Goal: Information Seeking & Learning: Learn about a topic

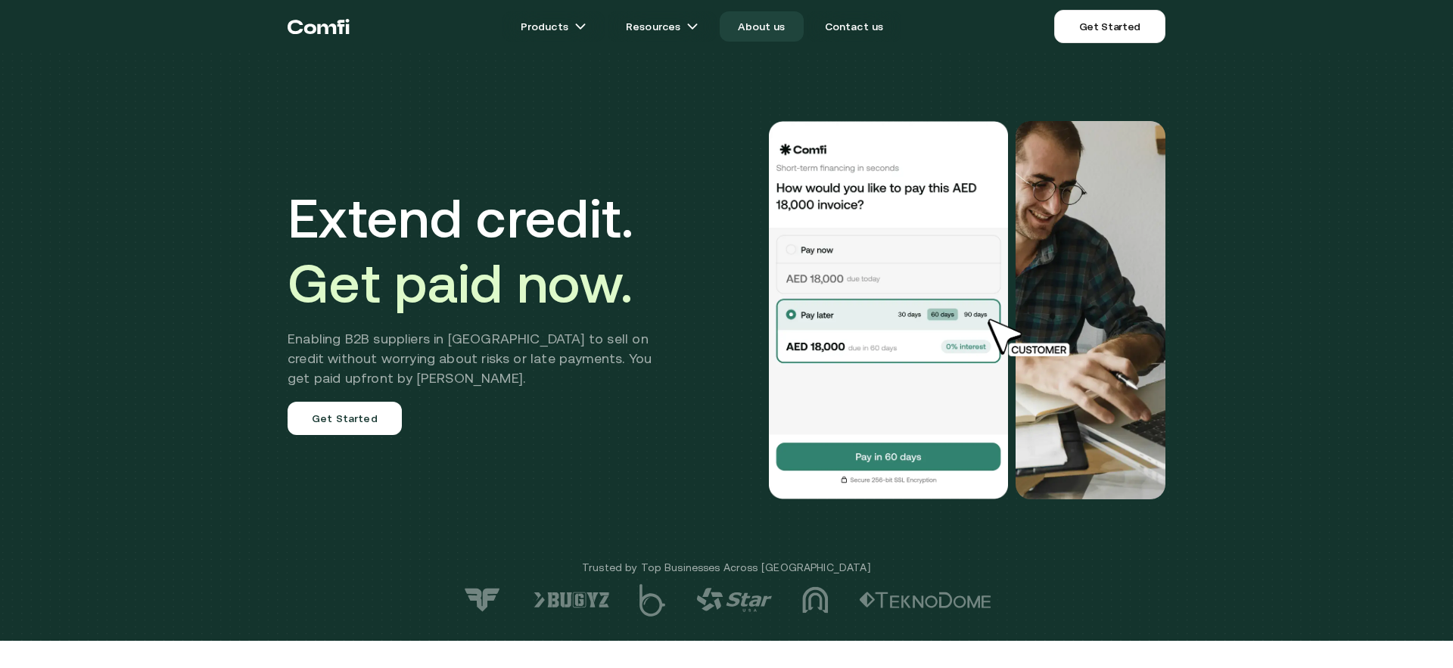
click at [778, 26] on link "About us" at bounding box center [760, 26] width 83 height 30
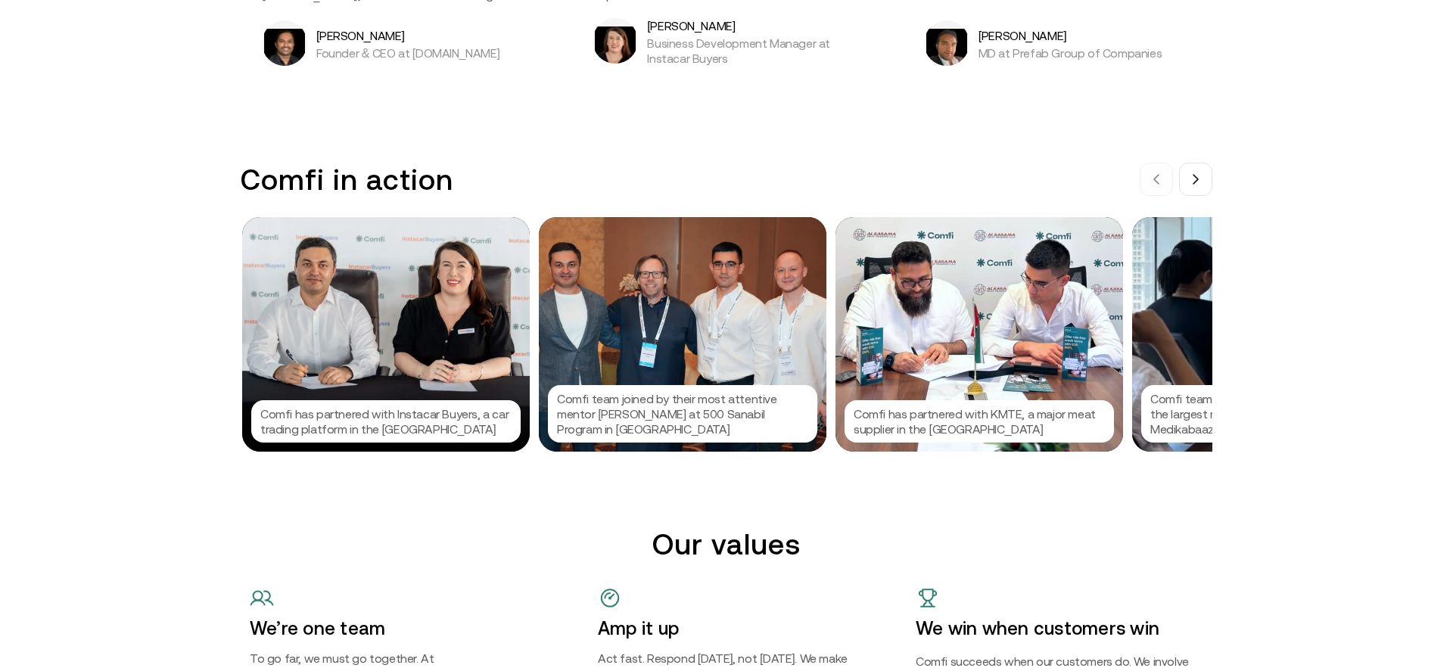
scroll to position [1431, 0]
click at [755, 278] on div "Comfi team joined by their most attentive mentor [PERSON_NAME] at 500 Sanabil P…" at bounding box center [682, 335] width 287 height 235
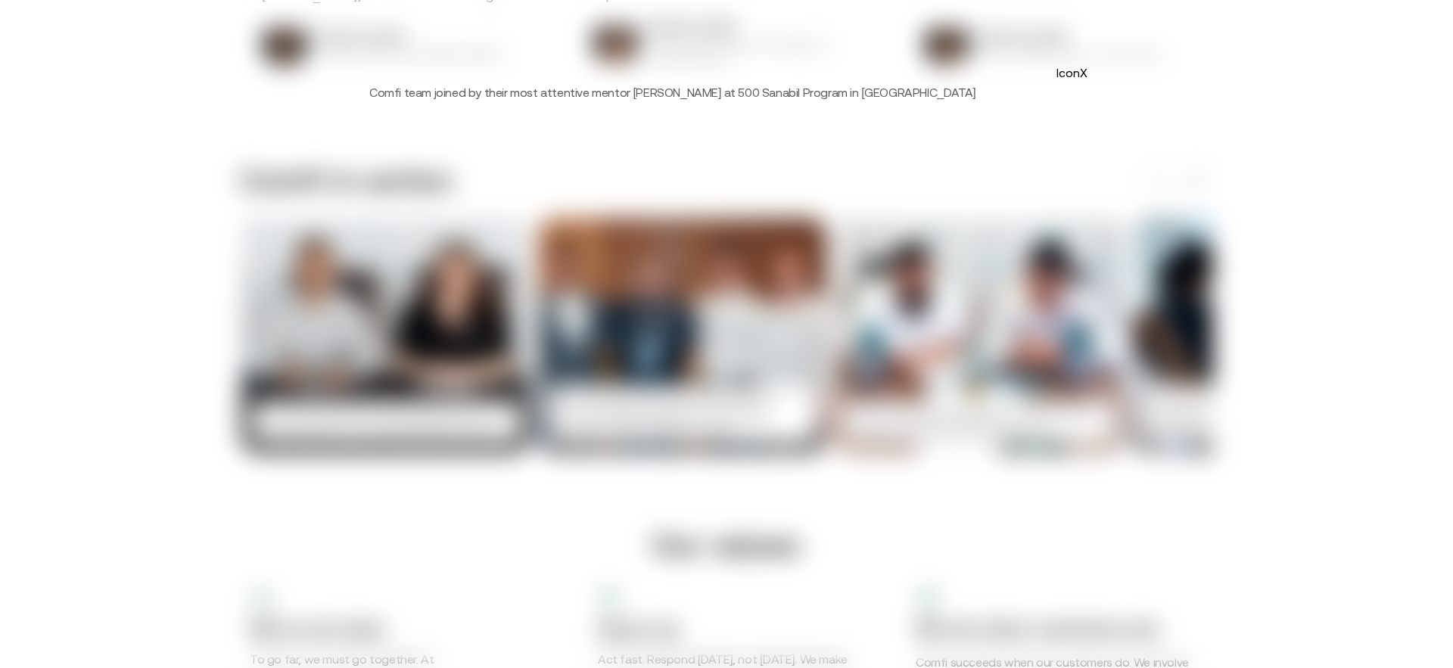
click at [1085, 82] on div "IconX Comfi team joined by their most attentive mentor [PERSON_NAME] at 500 San…" at bounding box center [726, 80] width 775 height 100
click at [1082, 70] on button "IconX" at bounding box center [1071, 73] width 24 height 24
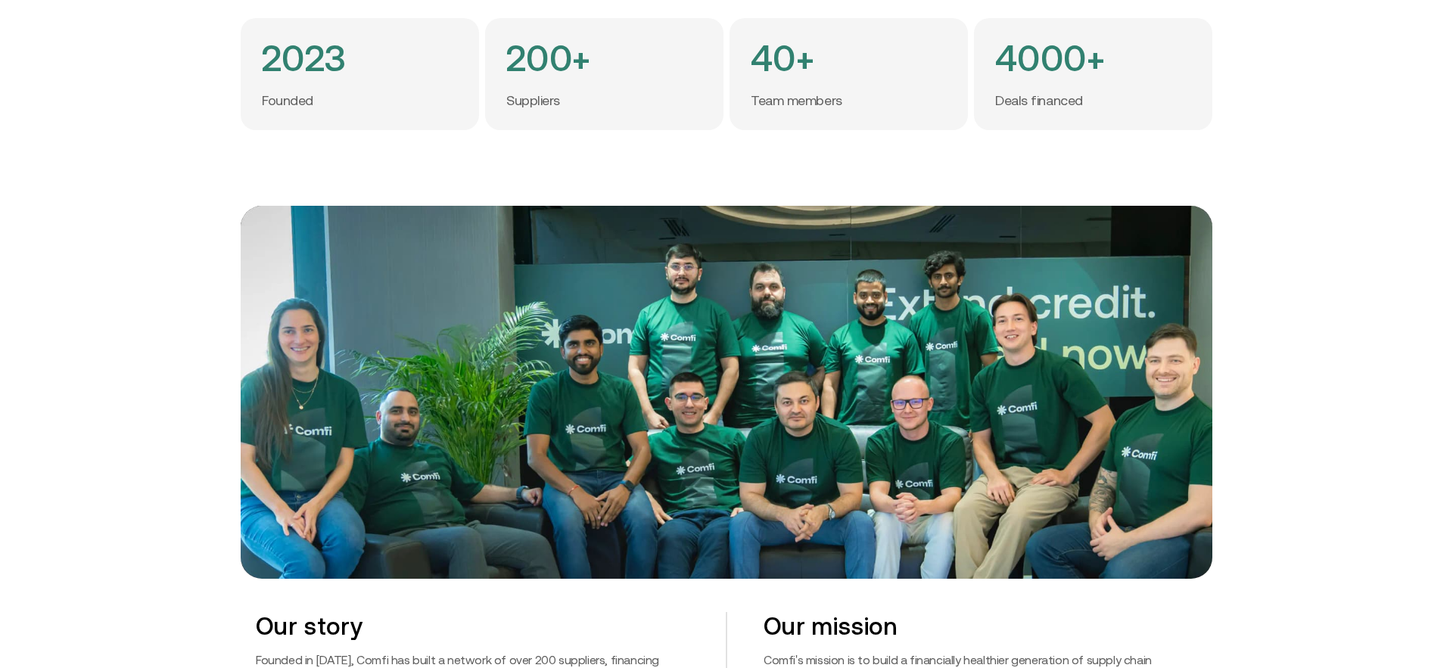
scroll to position [0, 0]
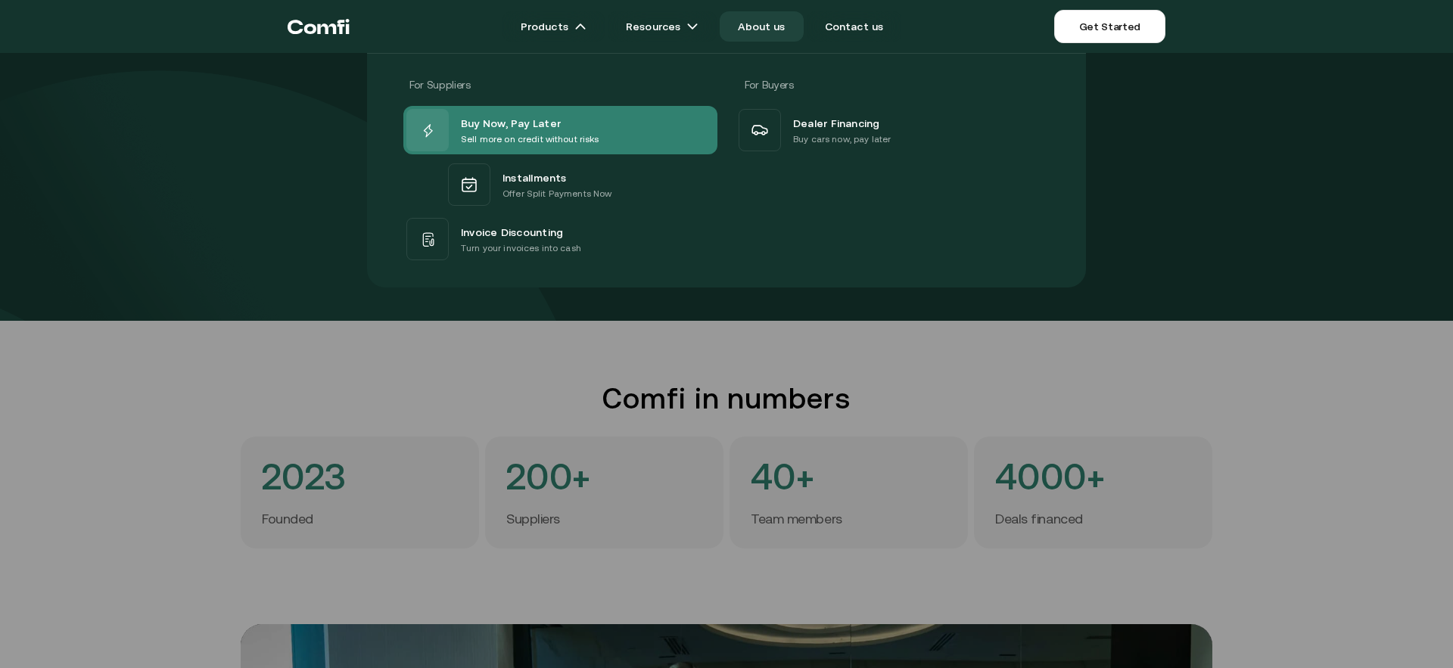
click at [524, 123] on span "Buy Now, Pay Later" at bounding box center [511, 122] width 100 height 18
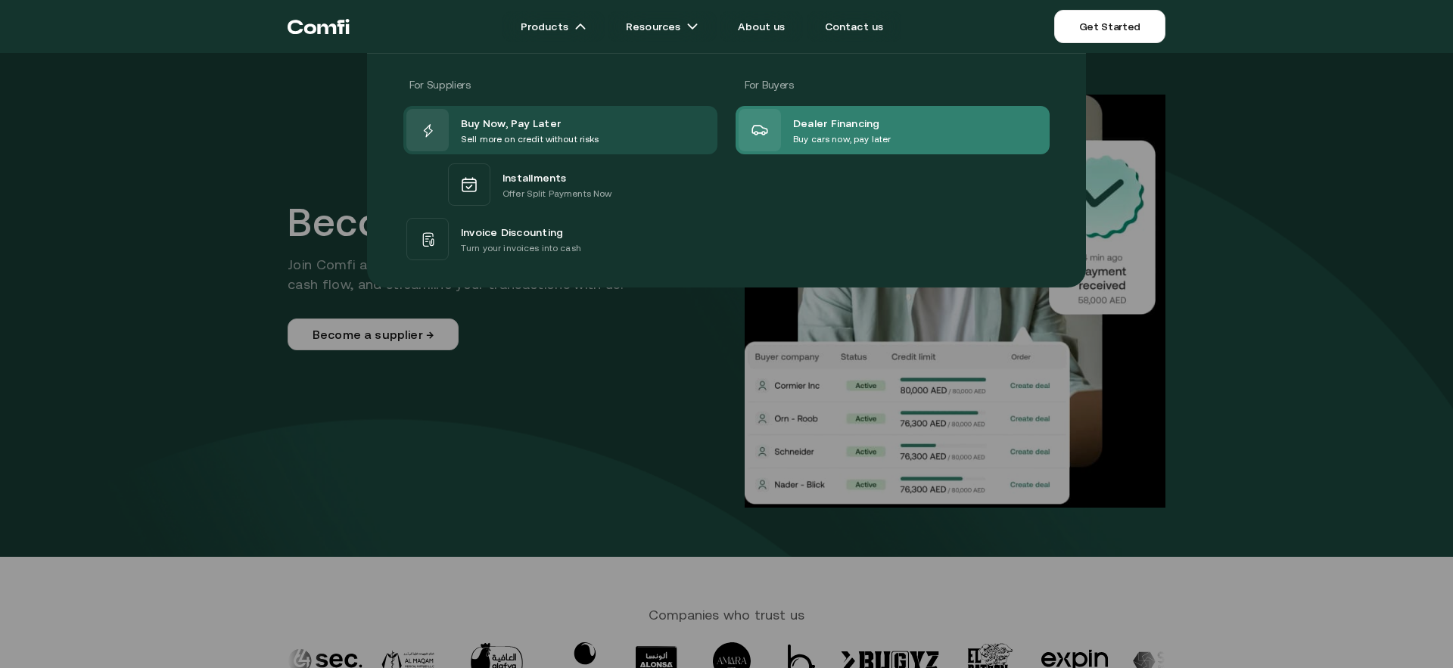
click at [778, 129] on div at bounding box center [759, 130] width 42 height 42
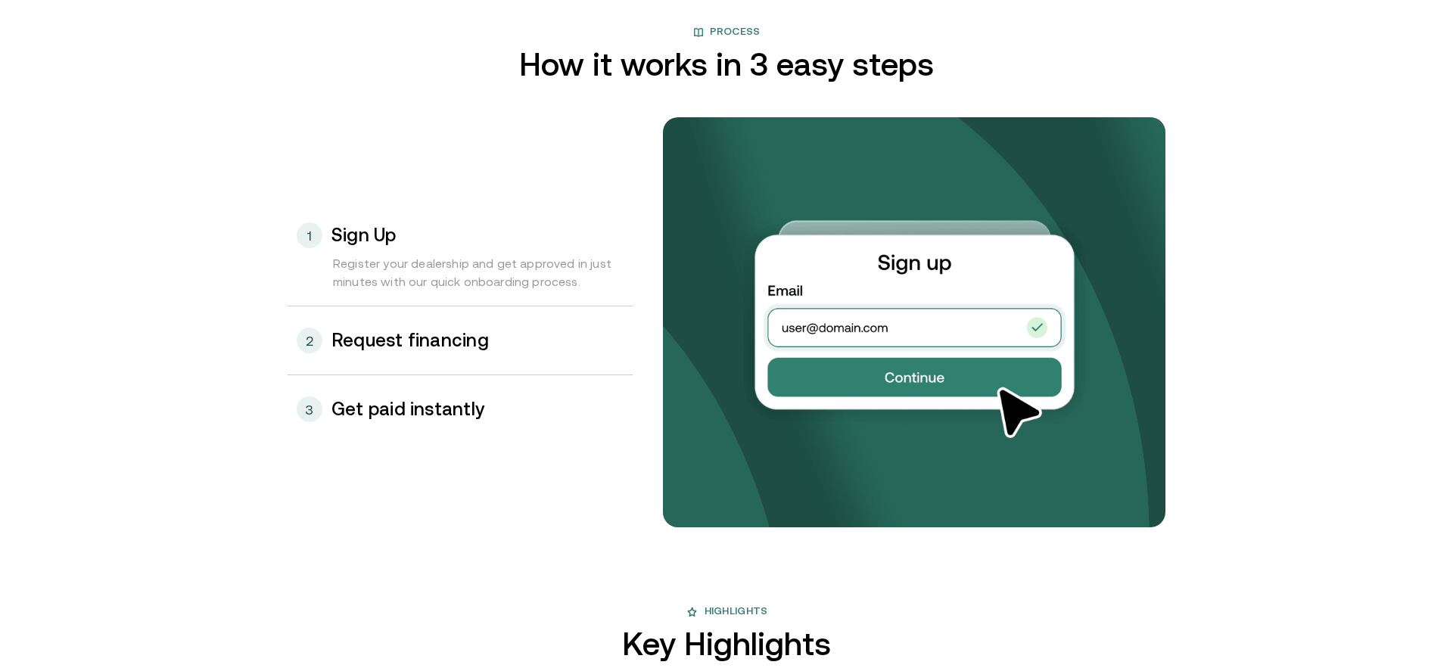
scroll to position [1557, 0]
